Goal: Transaction & Acquisition: Book appointment/travel/reservation

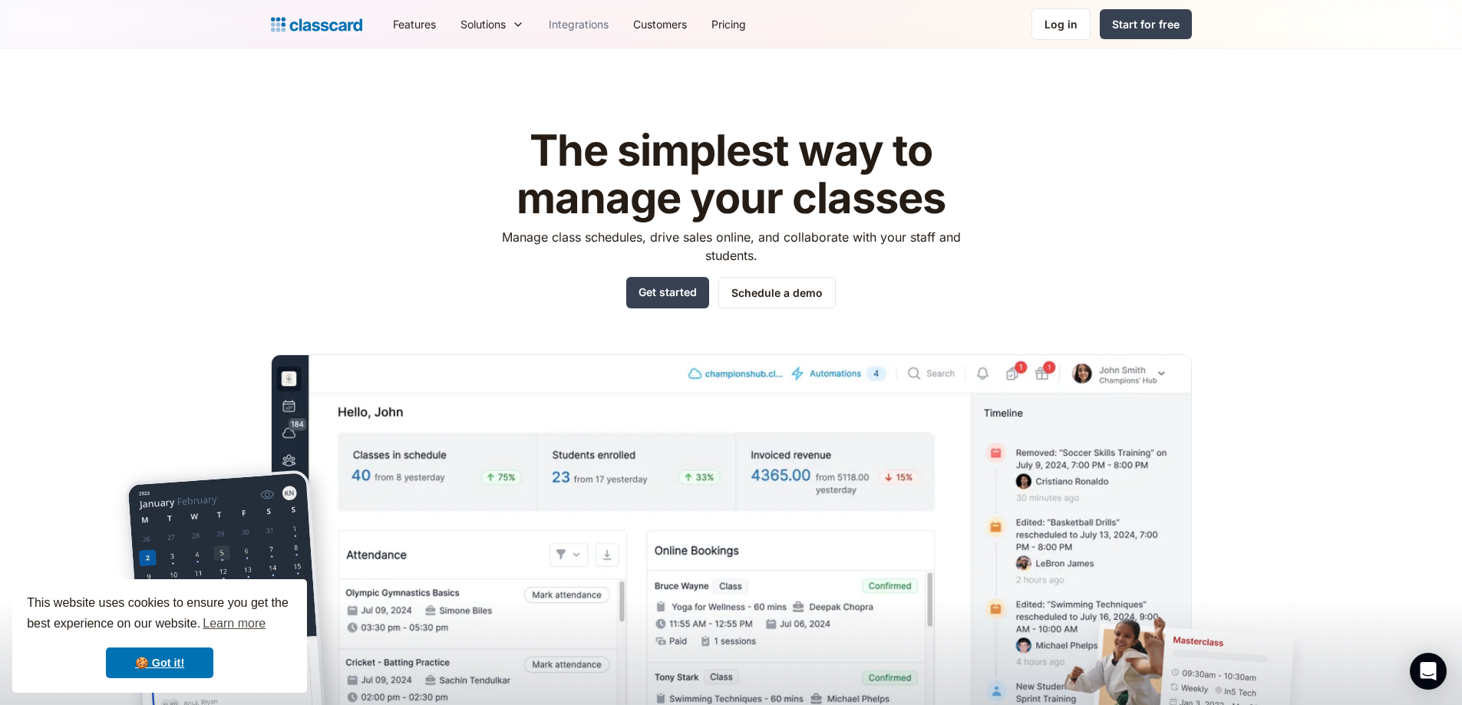
click at [583, 27] on link "Integrations" at bounding box center [579, 24] width 84 height 35
click at [766, 296] on link "Schedule a demo" at bounding box center [776, 292] width 117 height 31
